Goal: Task Accomplishment & Management: Manage account settings

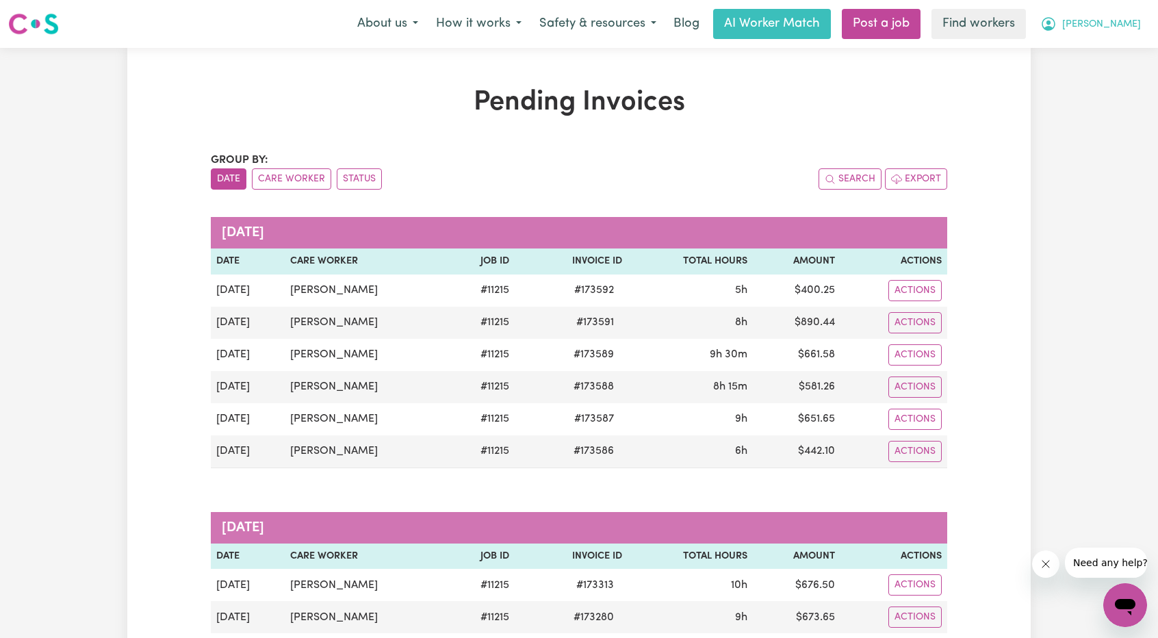
click at [1112, 20] on span "[PERSON_NAME]" at bounding box center [1101, 24] width 79 height 15
click at [1082, 84] on link "Logout" at bounding box center [1095, 79] width 108 height 26
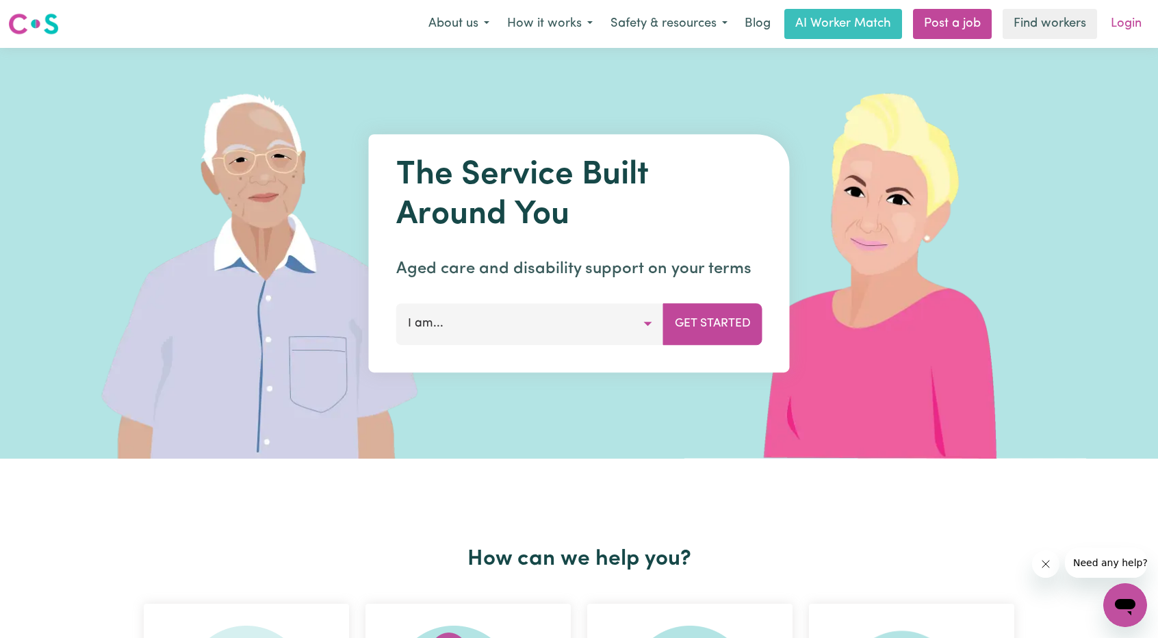
click at [1123, 30] on link "Login" at bounding box center [1126, 24] width 47 height 30
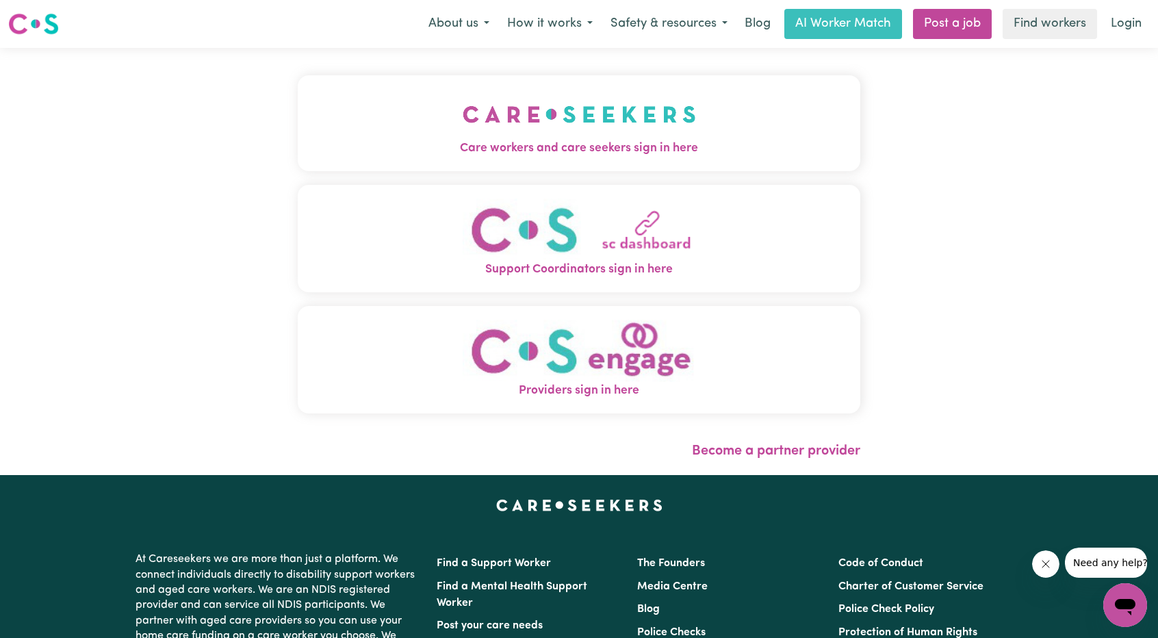
click at [598, 113] on button "Care workers and care seekers sign in here" at bounding box center [579, 123] width 563 height 96
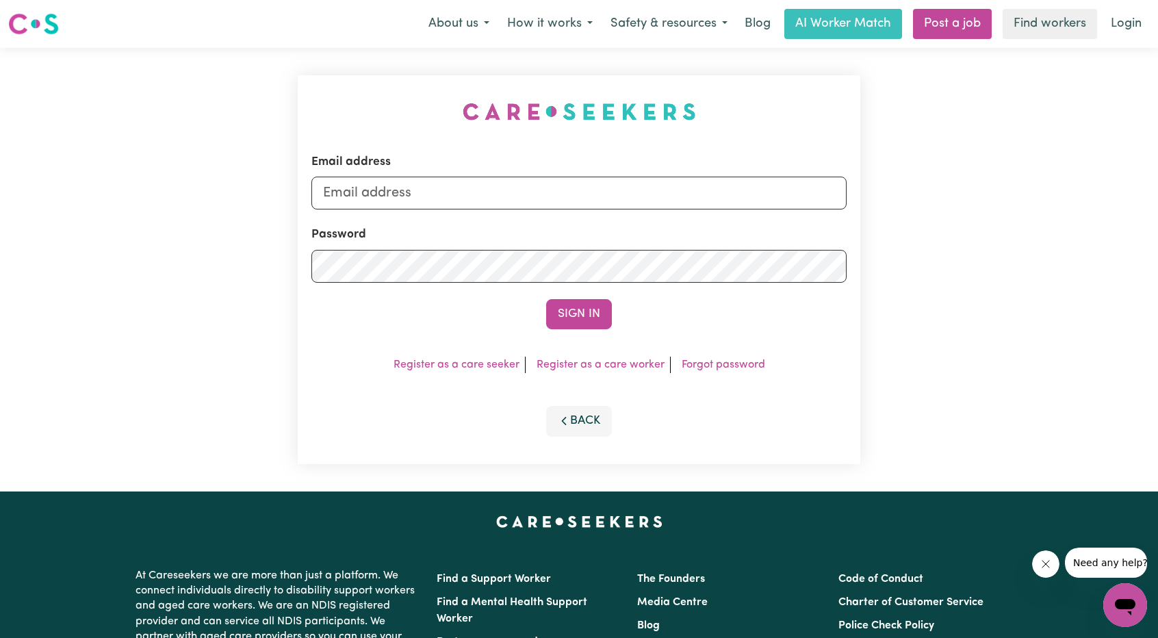
click at [562, 175] on div "Email address" at bounding box center [578, 181] width 535 height 56
click at [561, 191] on input "Email address" at bounding box center [578, 193] width 535 height 33
drag, startPoint x: 393, startPoint y: 196, endPoint x: 689, endPoint y: 221, distance: 296.8
click at [691, 221] on form "Email address [EMAIL_ADDRESS][PERSON_NAME][DOMAIN_NAME] Password Sign In" at bounding box center [578, 241] width 535 height 176
type input "superuser~[EMAIL_ADDRESS][DOMAIN_NAME]"
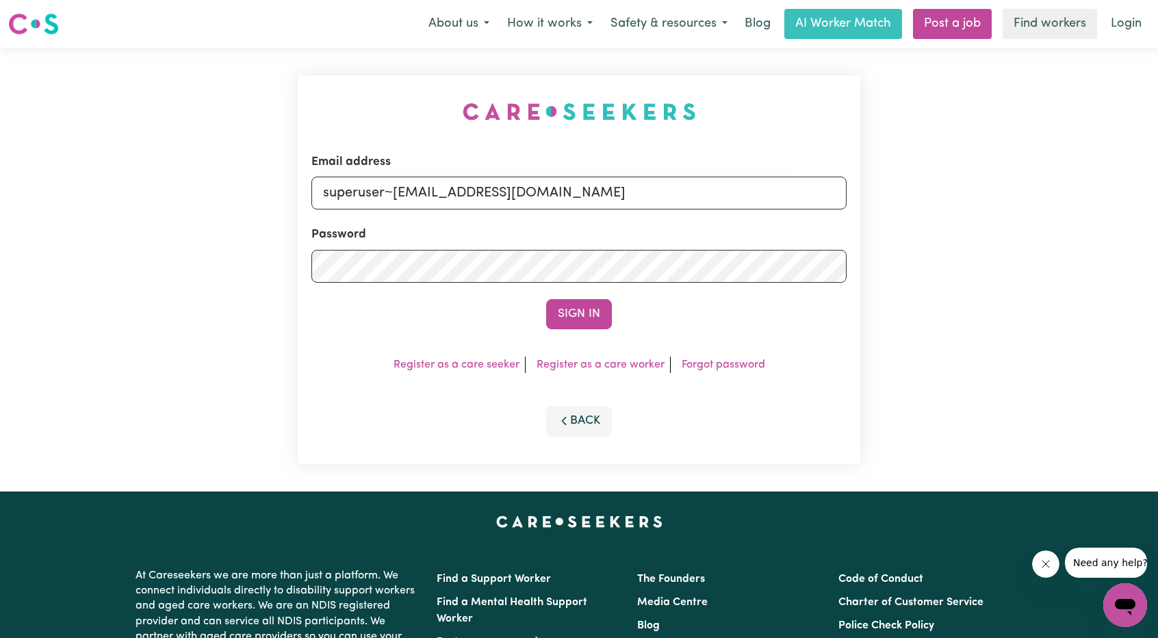
click at [565, 298] on form "Email address superuser~[EMAIL_ADDRESS][DOMAIN_NAME] Password Sign In" at bounding box center [578, 241] width 535 height 176
click at [569, 310] on button "Sign In" at bounding box center [579, 314] width 66 height 30
